Goal: Leave review/rating

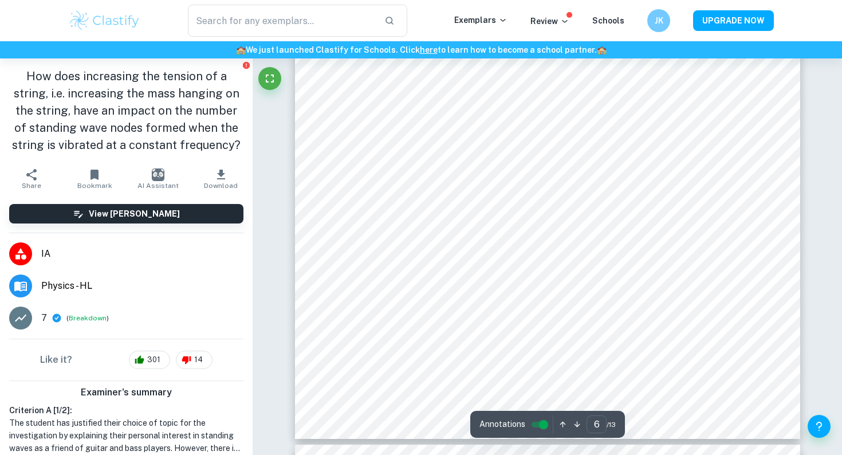
scroll to position [4104, 0]
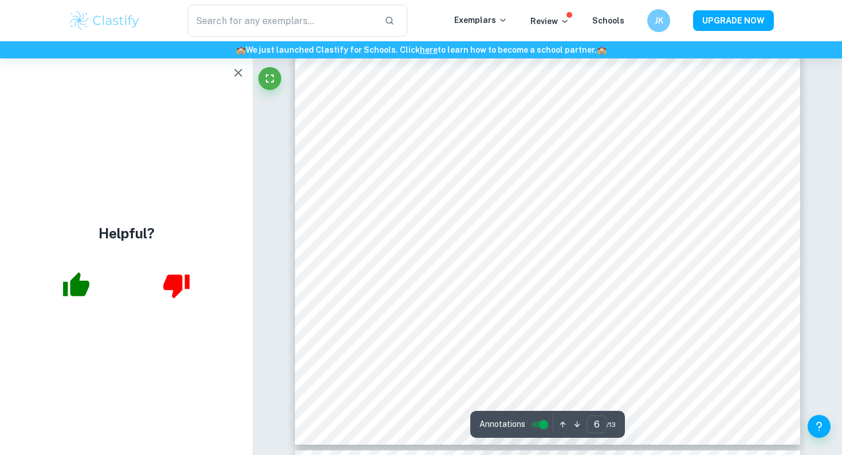
click at [246, 65] on button "button" at bounding box center [238, 72] width 23 height 23
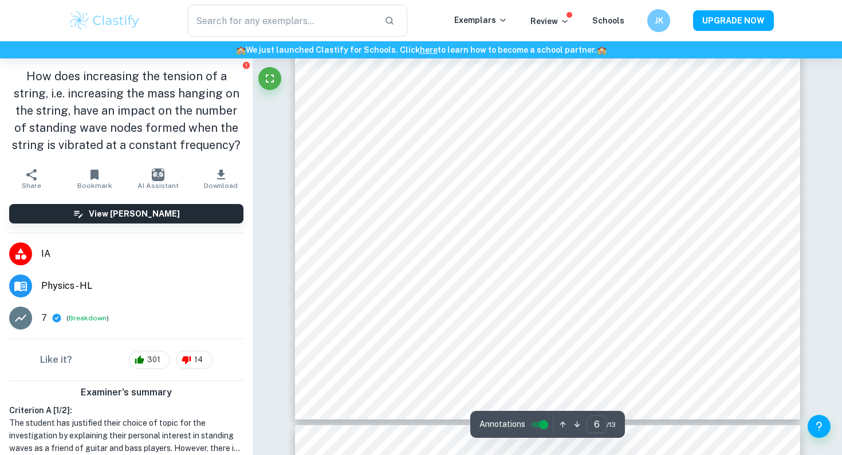
scroll to position [4136, 0]
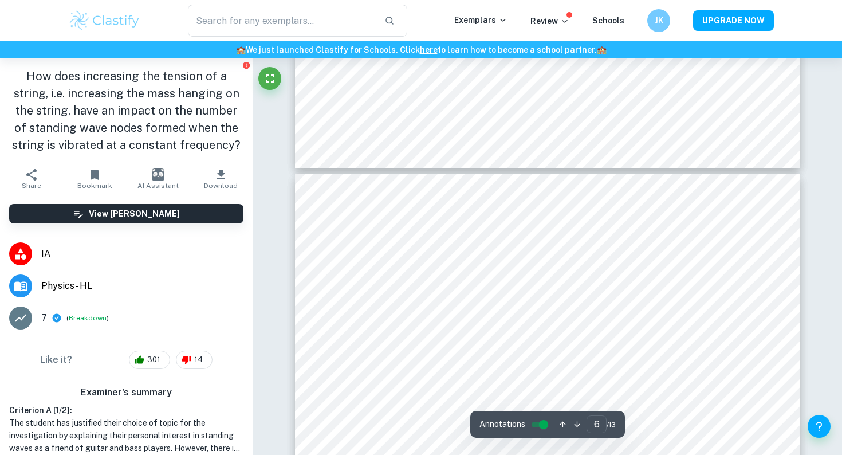
type input "7"
